Goal: Information Seeking & Learning: Learn about a topic

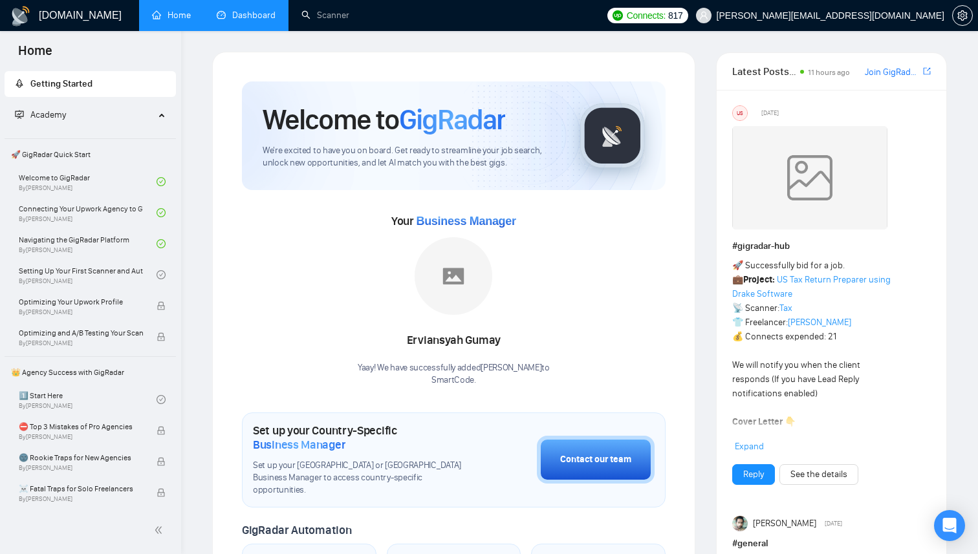
click at [244, 19] on link "Dashboard" at bounding box center [246, 15] width 59 height 11
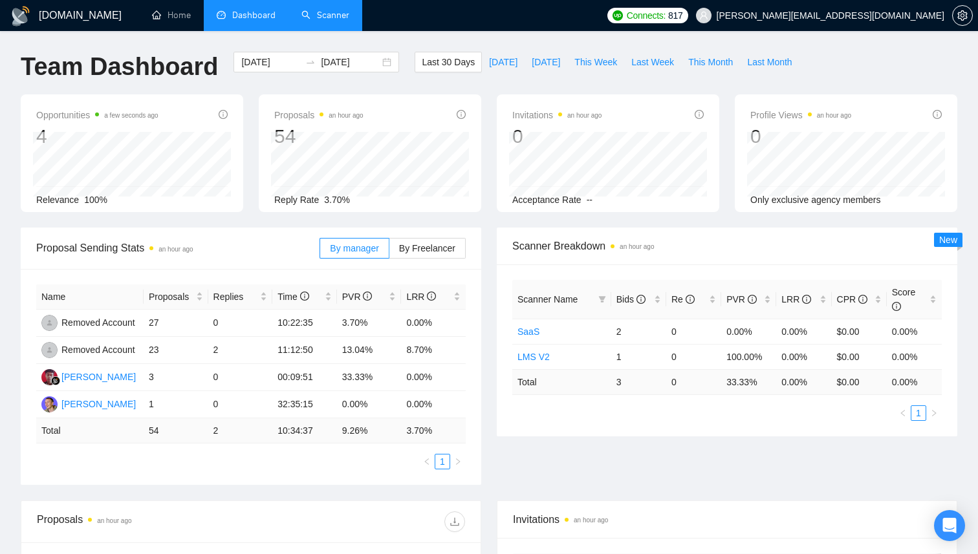
click at [323, 17] on link "Scanner" at bounding box center [325, 15] width 48 height 11
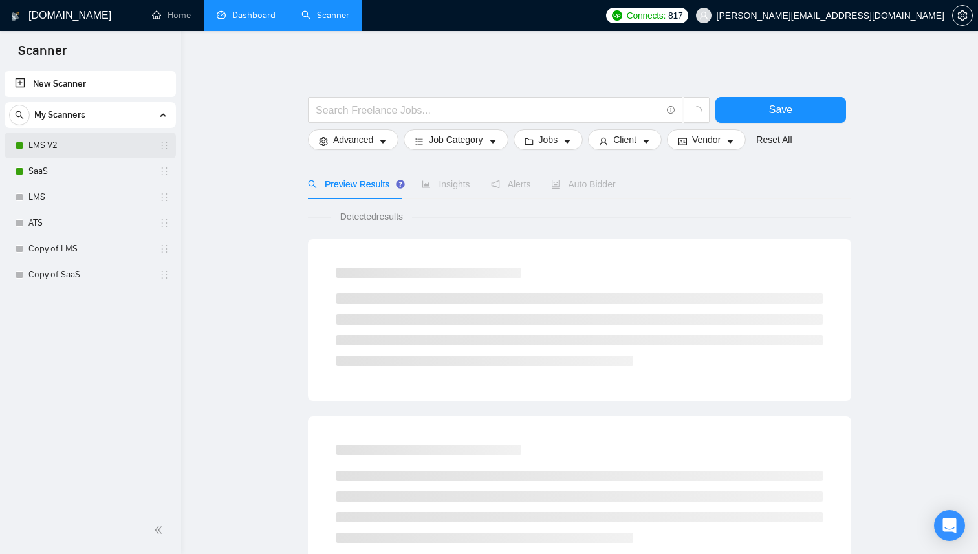
click at [99, 147] on link "LMS V2" at bounding box center [89, 146] width 123 height 26
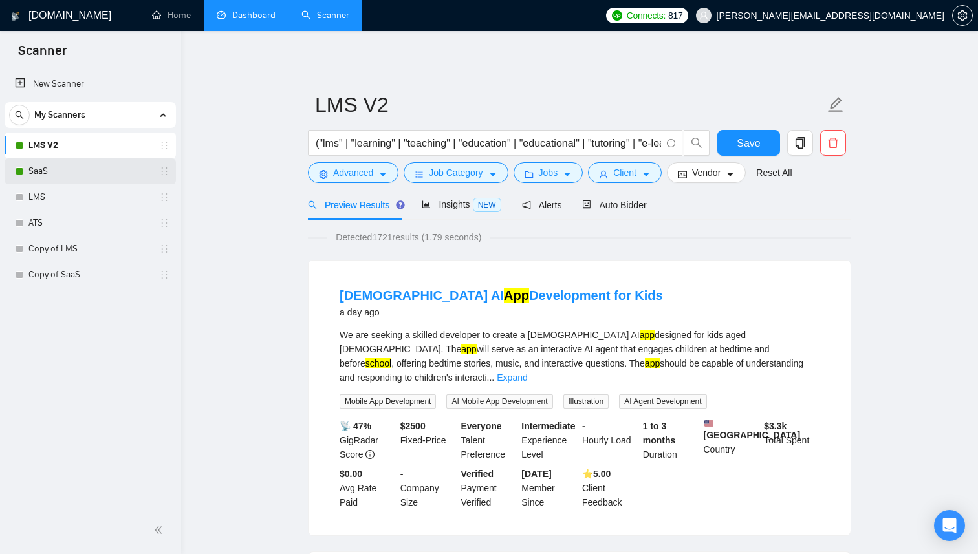
click at [92, 166] on link "SaaS" at bounding box center [89, 171] width 123 height 26
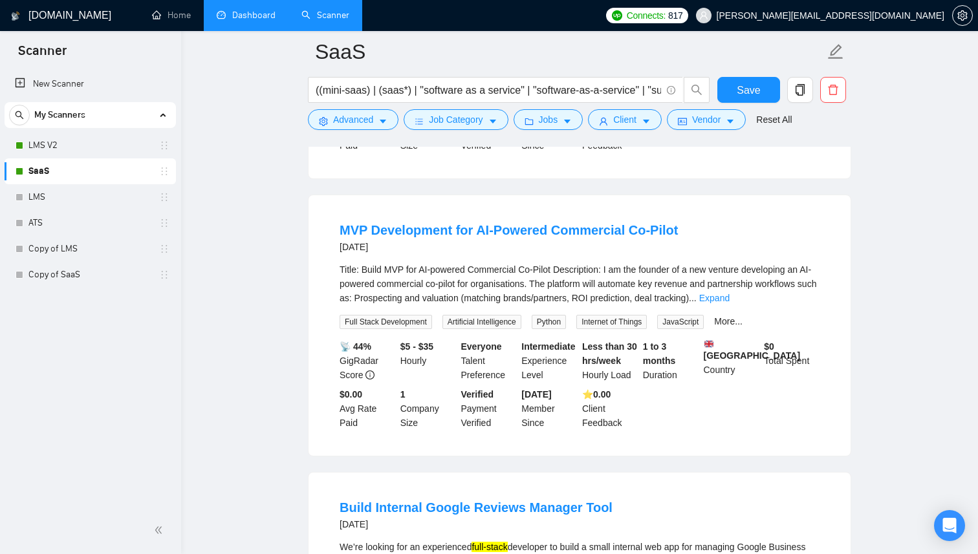
scroll to position [1242, 0]
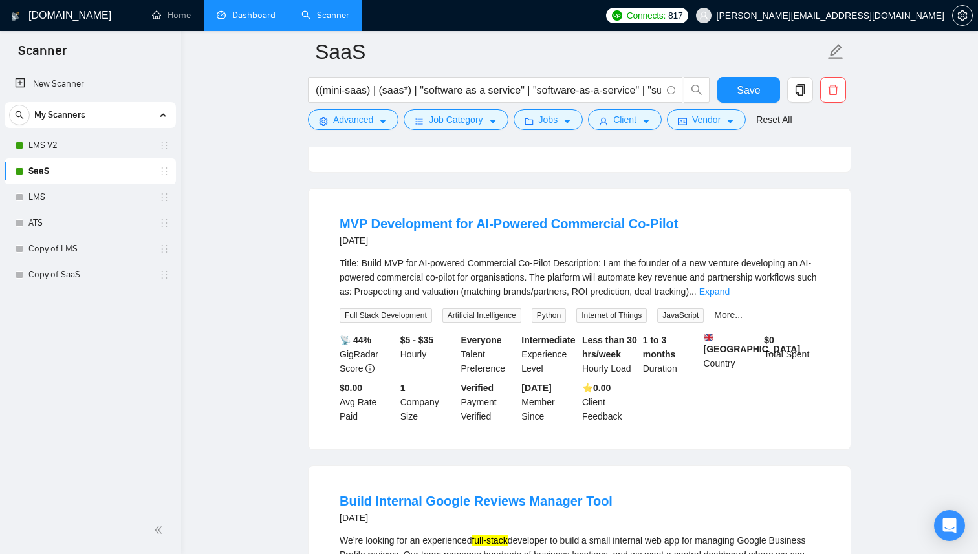
click at [760, 279] on div "Title: Build MVP for AI-powered Commercial Co-Pilot Description: I am the found…" at bounding box center [580, 277] width 480 height 43
click at [730, 287] on link "Expand" at bounding box center [714, 292] width 30 height 10
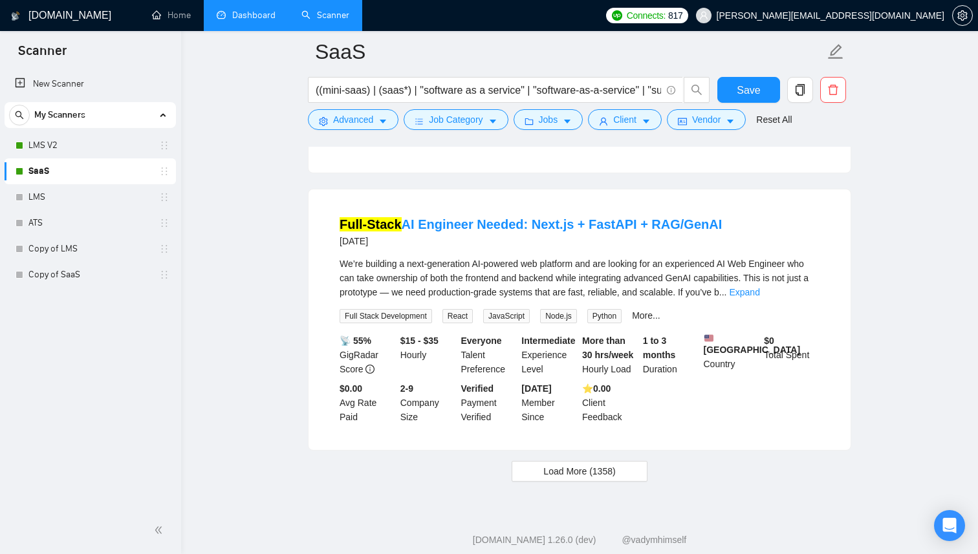
scroll to position [2851, 0]
